Goal: Task Accomplishment & Management: Manage account settings

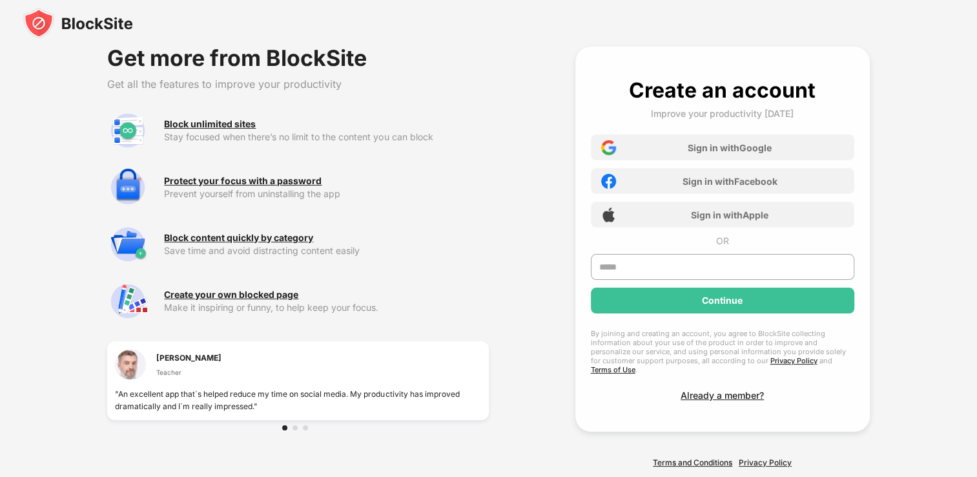
click at [98, 28] on img at bounding box center [78, 23] width 110 height 31
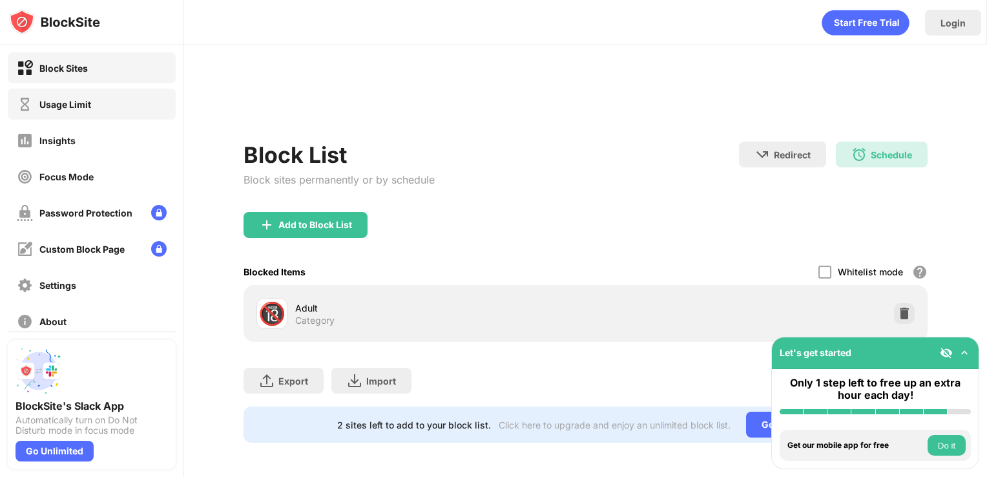
click at [72, 111] on div "Usage Limit" at bounding box center [54, 104] width 74 height 16
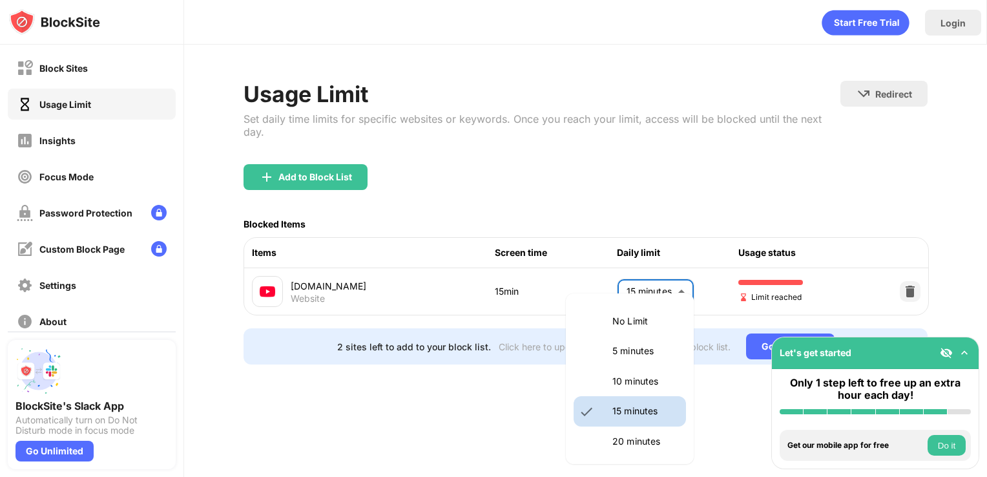
click at [661, 269] on body "Block Sites Usage Limit Insights Focus Mode Password Protection Custom Block Pa…" at bounding box center [493, 238] width 987 height 477
click at [637, 361] on li "5 minutes" at bounding box center [630, 351] width 112 height 30
type input "*"
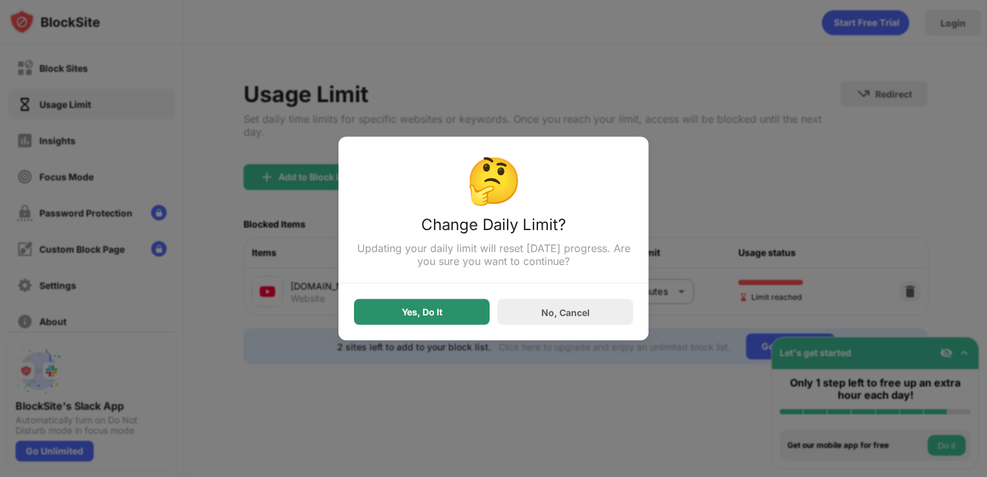
click at [368, 305] on div "Yes, Do It" at bounding box center [422, 312] width 136 height 26
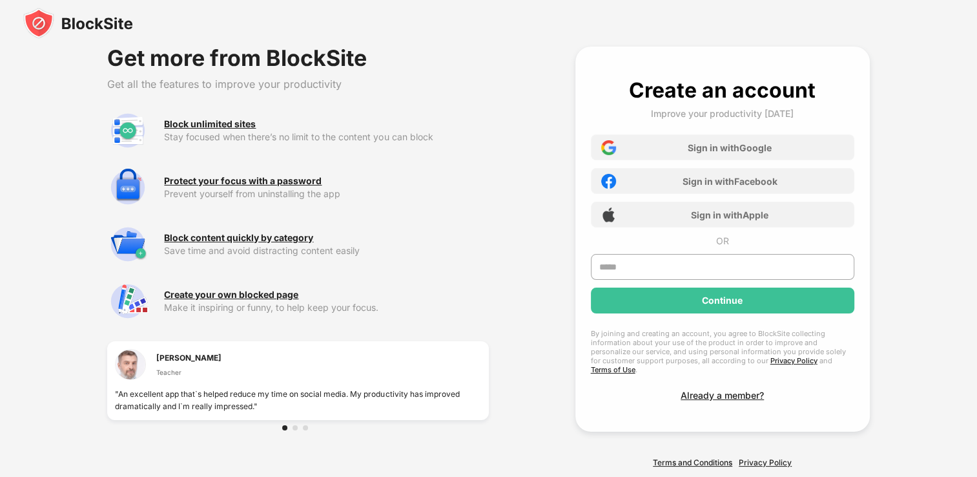
click at [81, 19] on img at bounding box center [78, 23] width 110 height 31
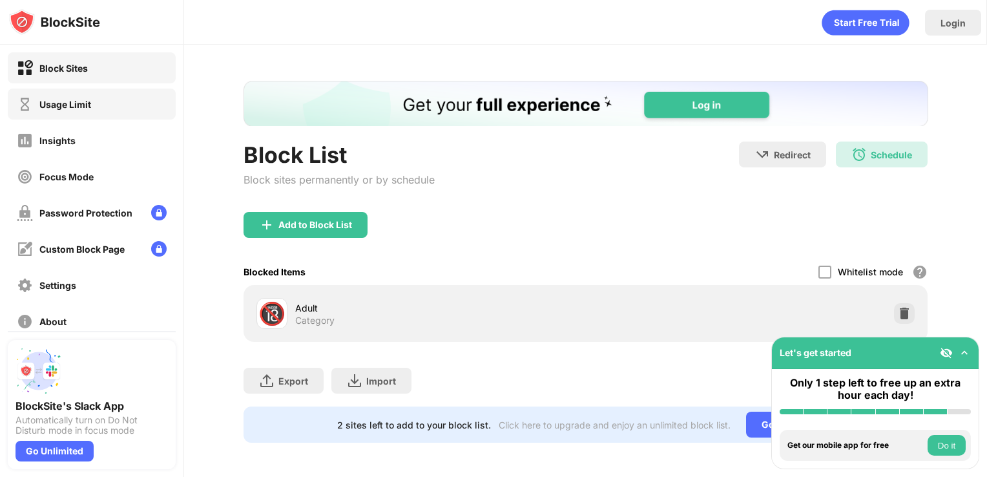
click at [66, 101] on div "Usage Limit" at bounding box center [65, 104] width 52 height 11
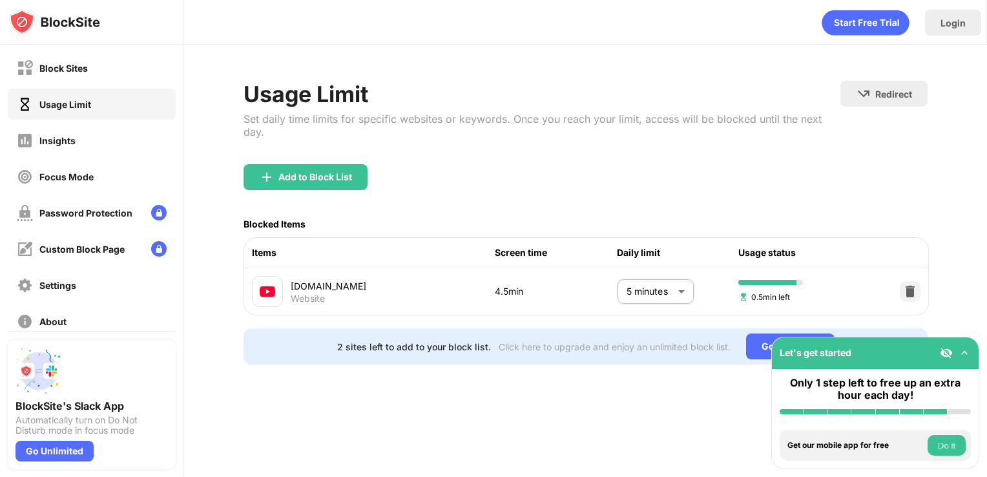
click at [664, 283] on body "Block Sites Usage Limit Insights Focus Mode Password Protection Custom Block Pa…" at bounding box center [493, 238] width 987 height 477
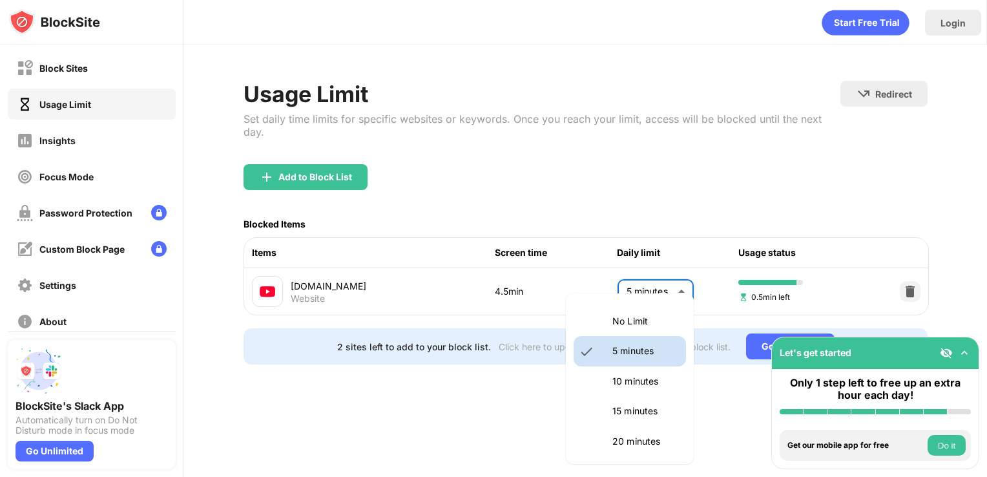
click at [650, 380] on p "10 minutes" at bounding box center [645, 381] width 66 height 14
type input "**"
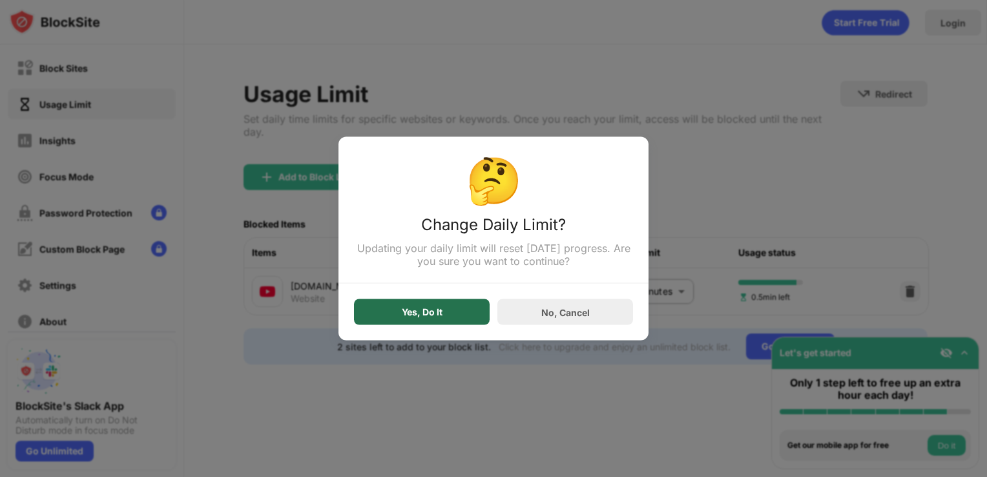
click at [455, 322] on div "Yes, Do It" at bounding box center [422, 312] width 136 height 26
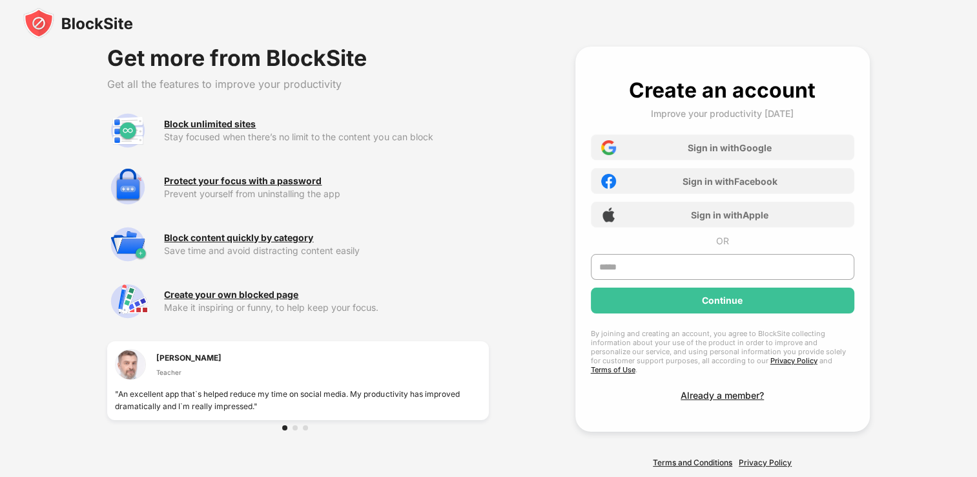
click at [98, 37] on img at bounding box center [78, 23] width 110 height 31
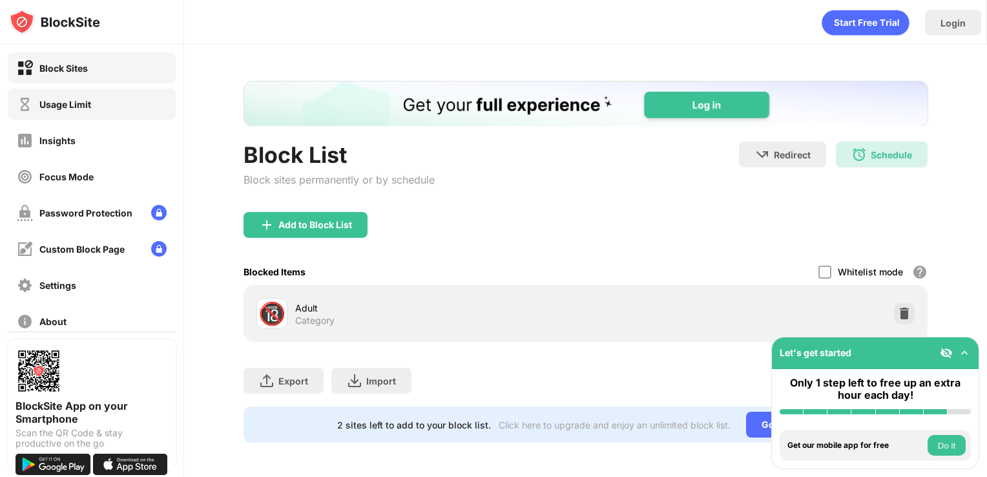
click at [101, 105] on div "Usage Limit" at bounding box center [92, 104] width 168 height 31
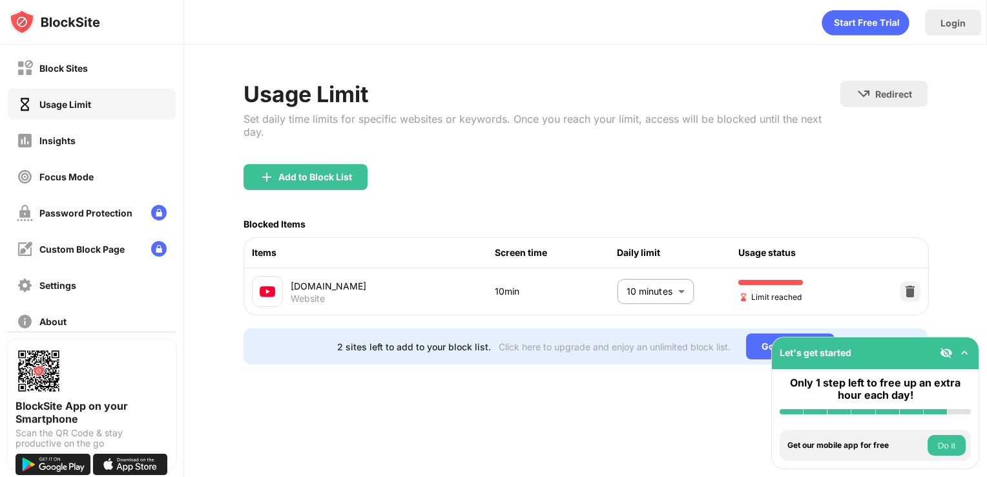
click at [658, 271] on body "Block Sites Usage Limit Insights Focus Mode Password Protection Custom Block Pa…" at bounding box center [493, 238] width 987 height 477
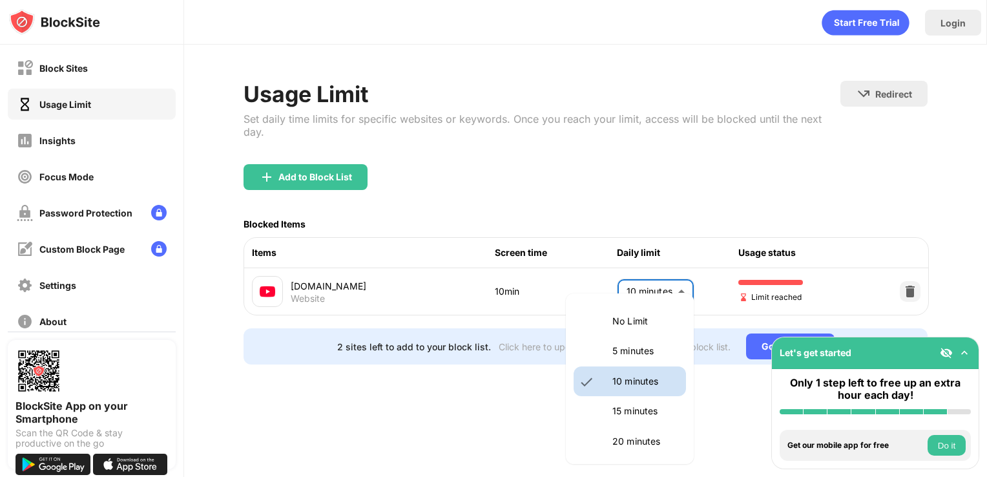
click at [638, 443] on p "20 minutes" at bounding box center [645, 441] width 66 height 14
type input "**"
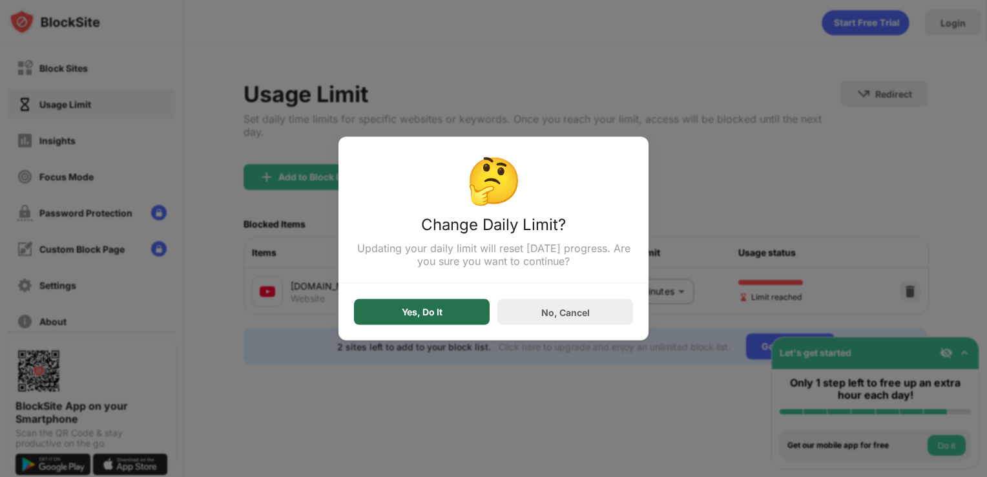
click at [458, 315] on div "Yes, Do It" at bounding box center [422, 312] width 136 height 26
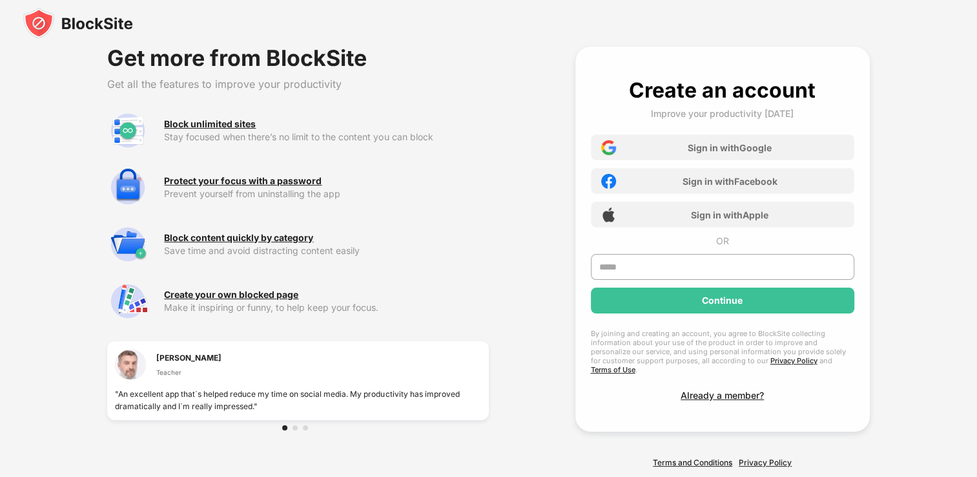
click at [85, 30] on img at bounding box center [78, 23] width 110 height 31
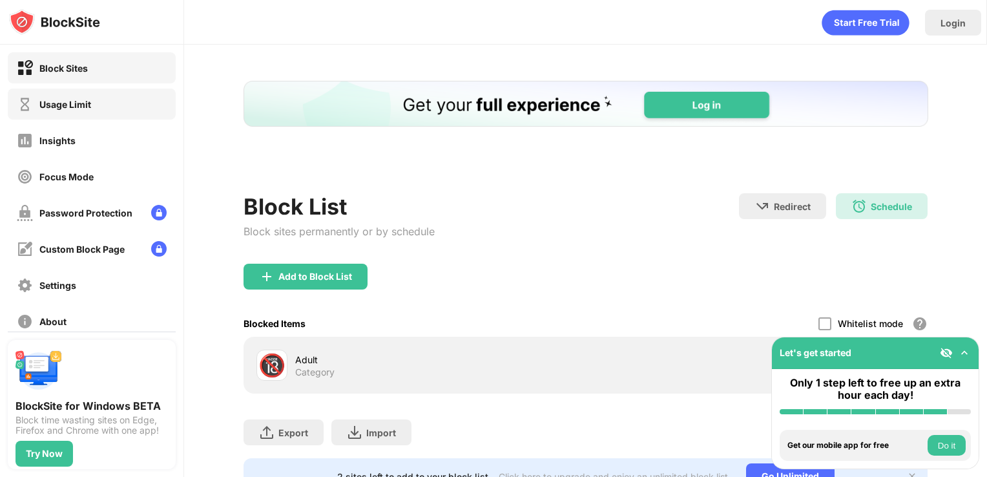
click at [68, 93] on div "Usage Limit" at bounding box center [92, 104] width 168 height 31
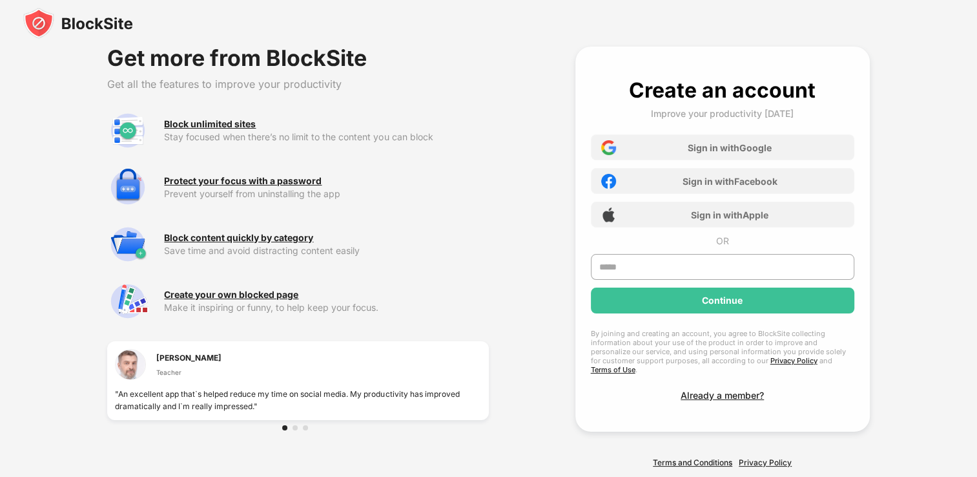
click at [92, 30] on img at bounding box center [78, 23] width 110 height 31
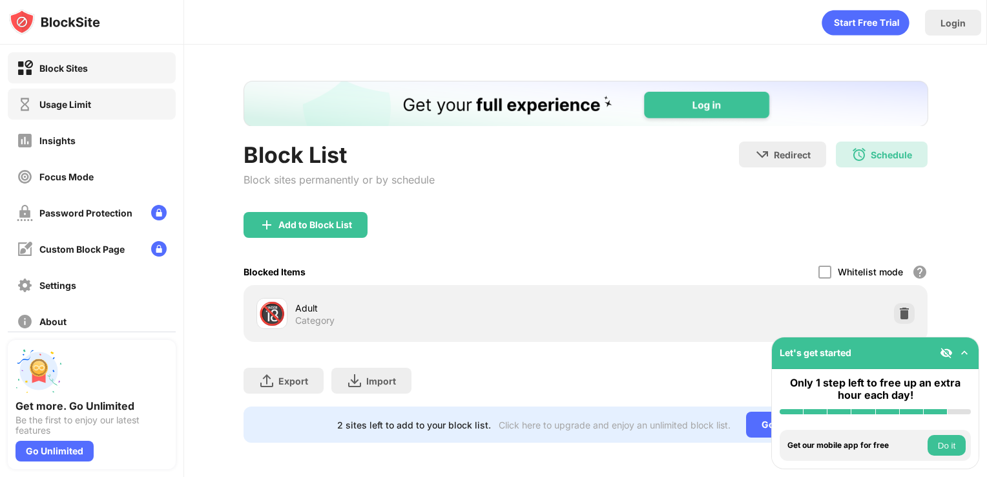
click at [106, 112] on div "Usage Limit" at bounding box center [92, 104] width 168 height 31
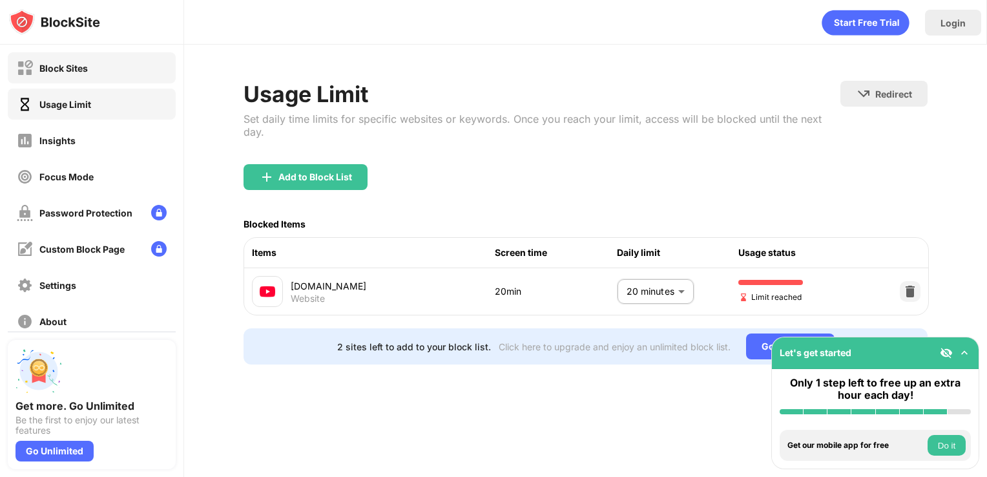
click at [59, 72] on div "Block Sites" at bounding box center [63, 68] width 48 height 11
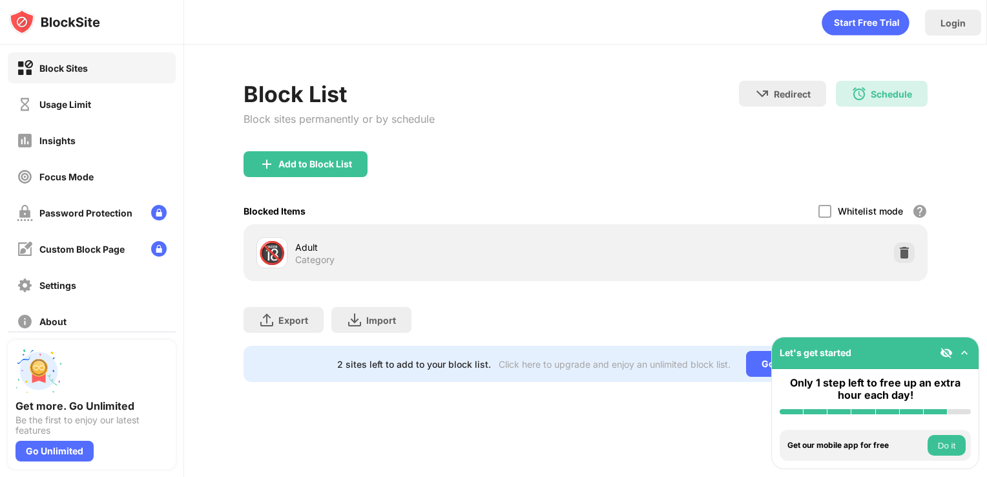
click at [293, 171] on div "Add to Block List" at bounding box center [306, 164] width 124 height 26
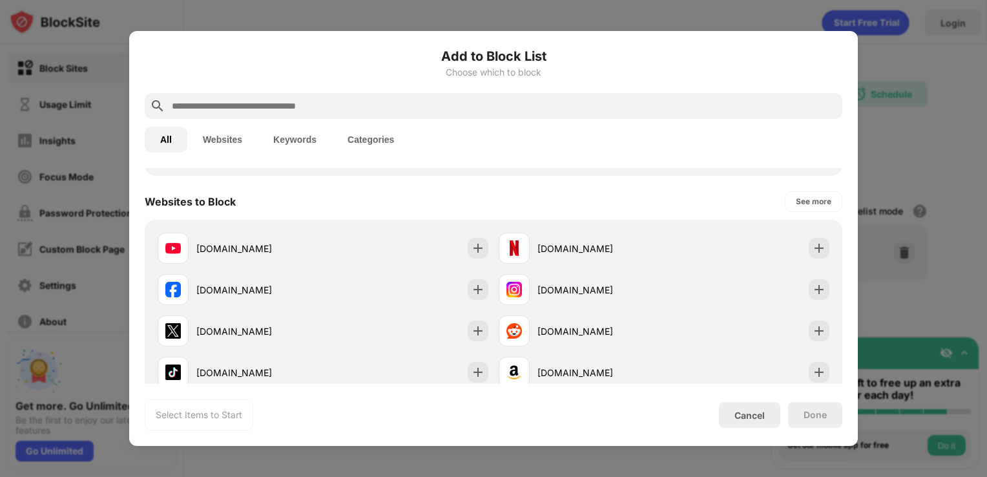
scroll to position [170, 0]
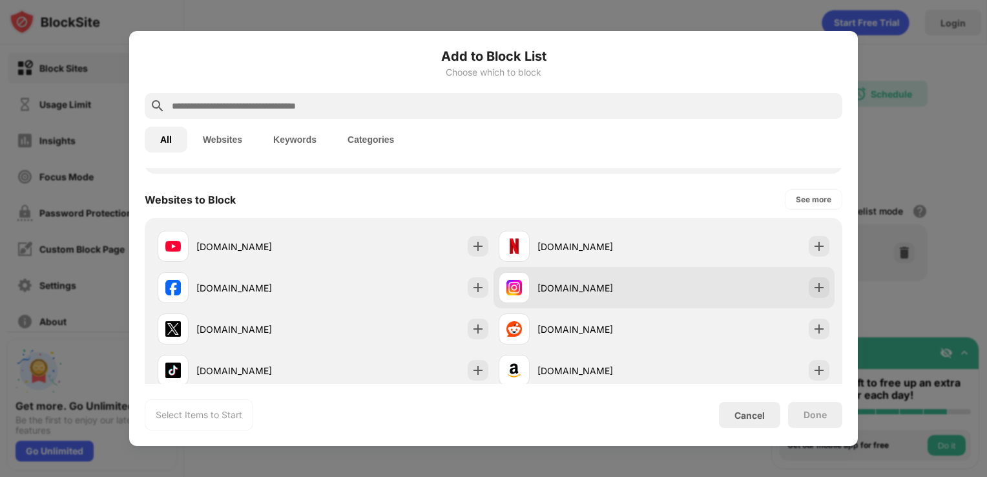
click at [537, 281] on div "instagram.com" at bounding box center [600, 288] width 127 height 14
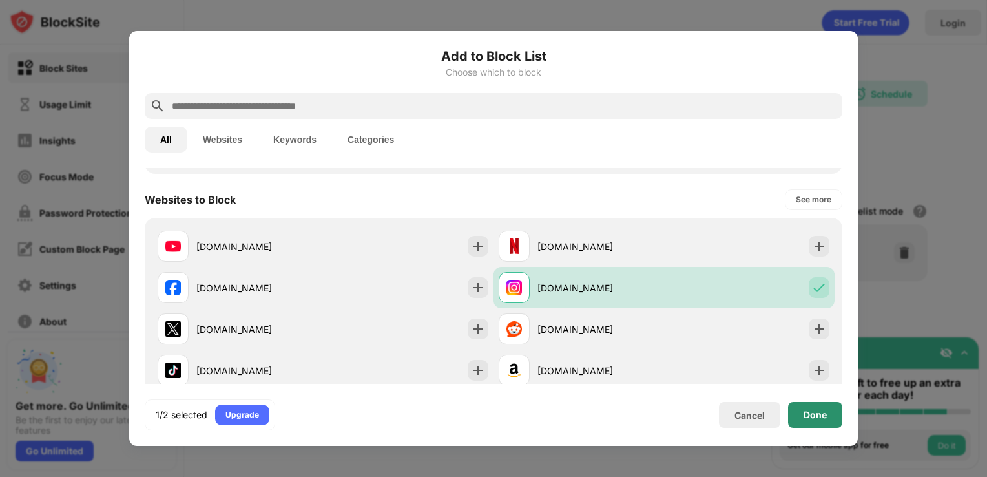
click at [811, 401] on div "1/2 selected Upgrade Cancel Done" at bounding box center [494, 414] width 698 height 31
click at [810, 415] on div "Done" at bounding box center [815, 415] width 23 height 10
